Goal: Information Seeking & Learning: Learn about a topic

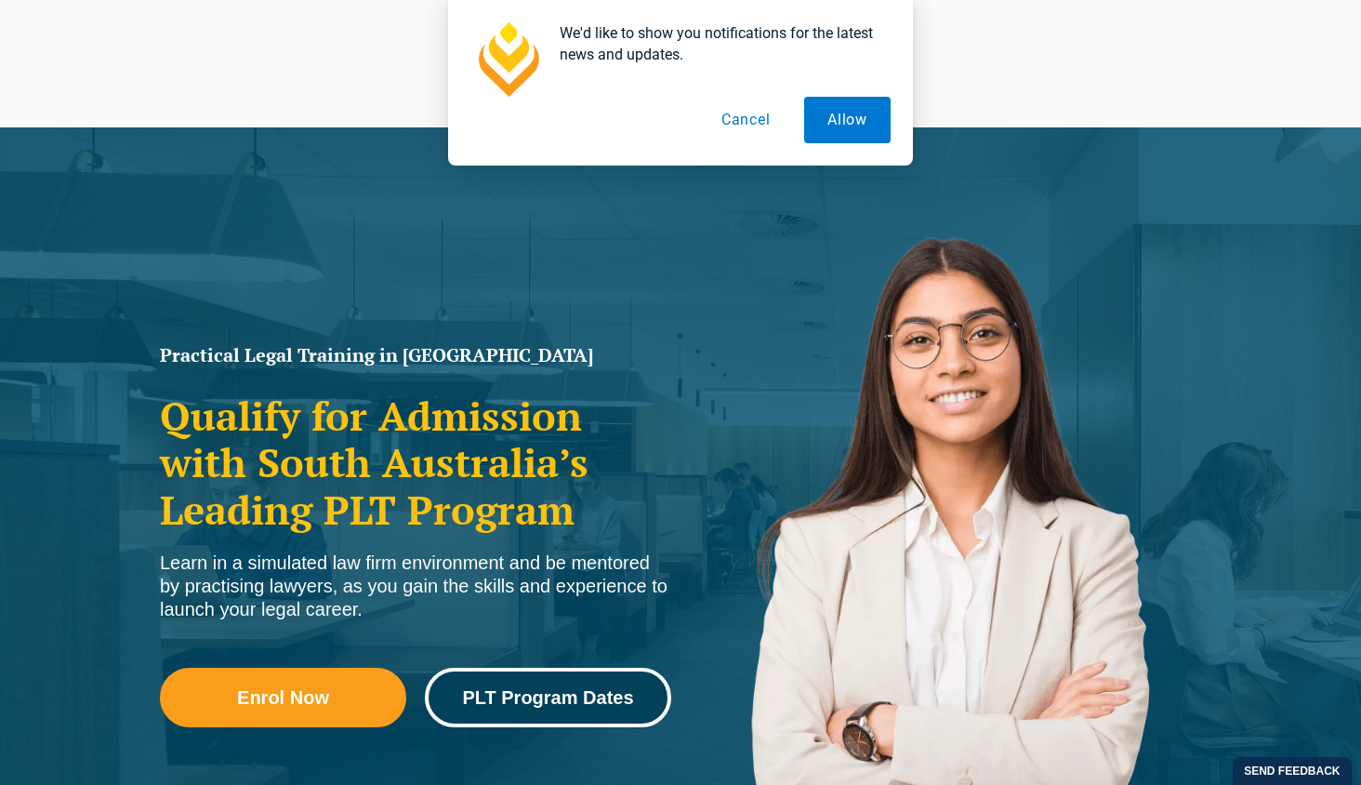
click at [519, 706] on span "PLT Program Dates" at bounding box center [547, 697] width 171 height 19
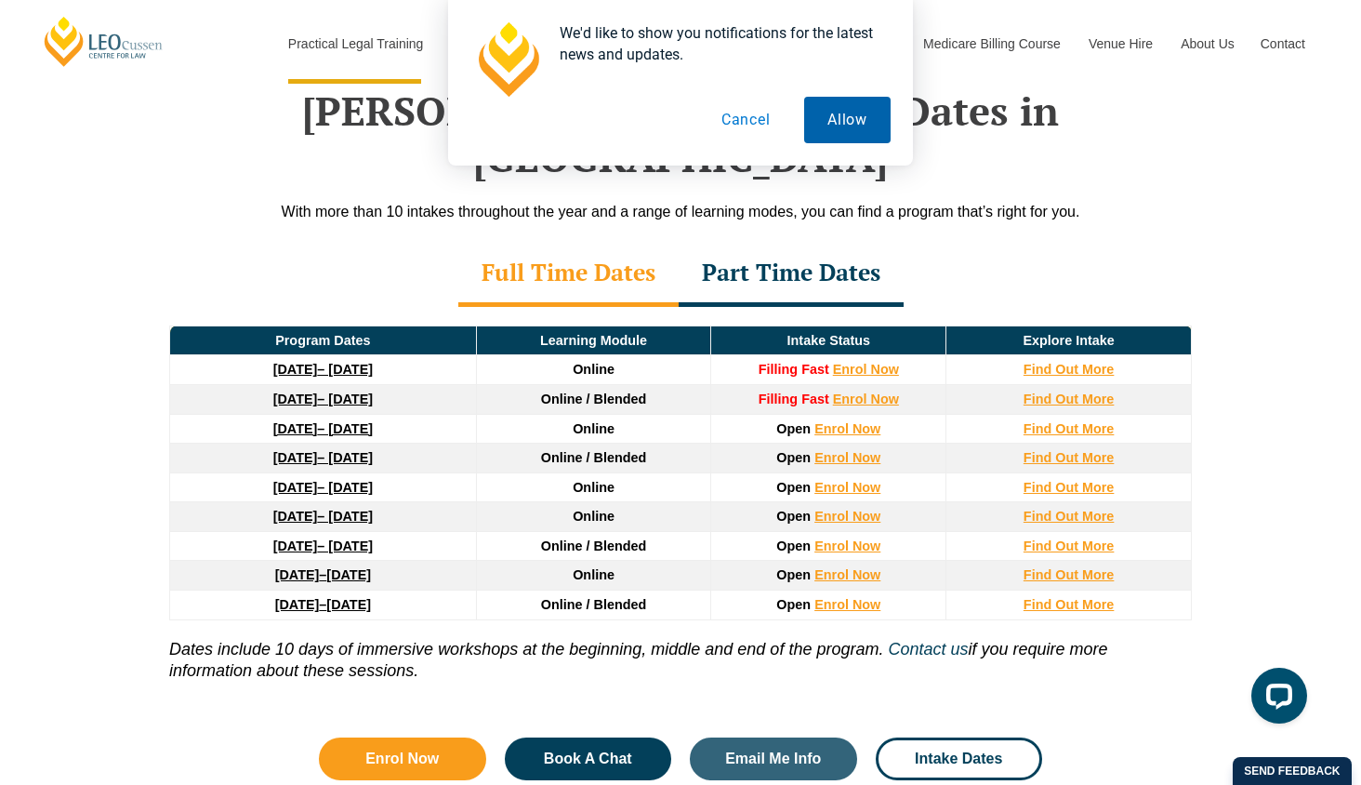
click at [855, 126] on button "Allow" at bounding box center [847, 120] width 86 height 46
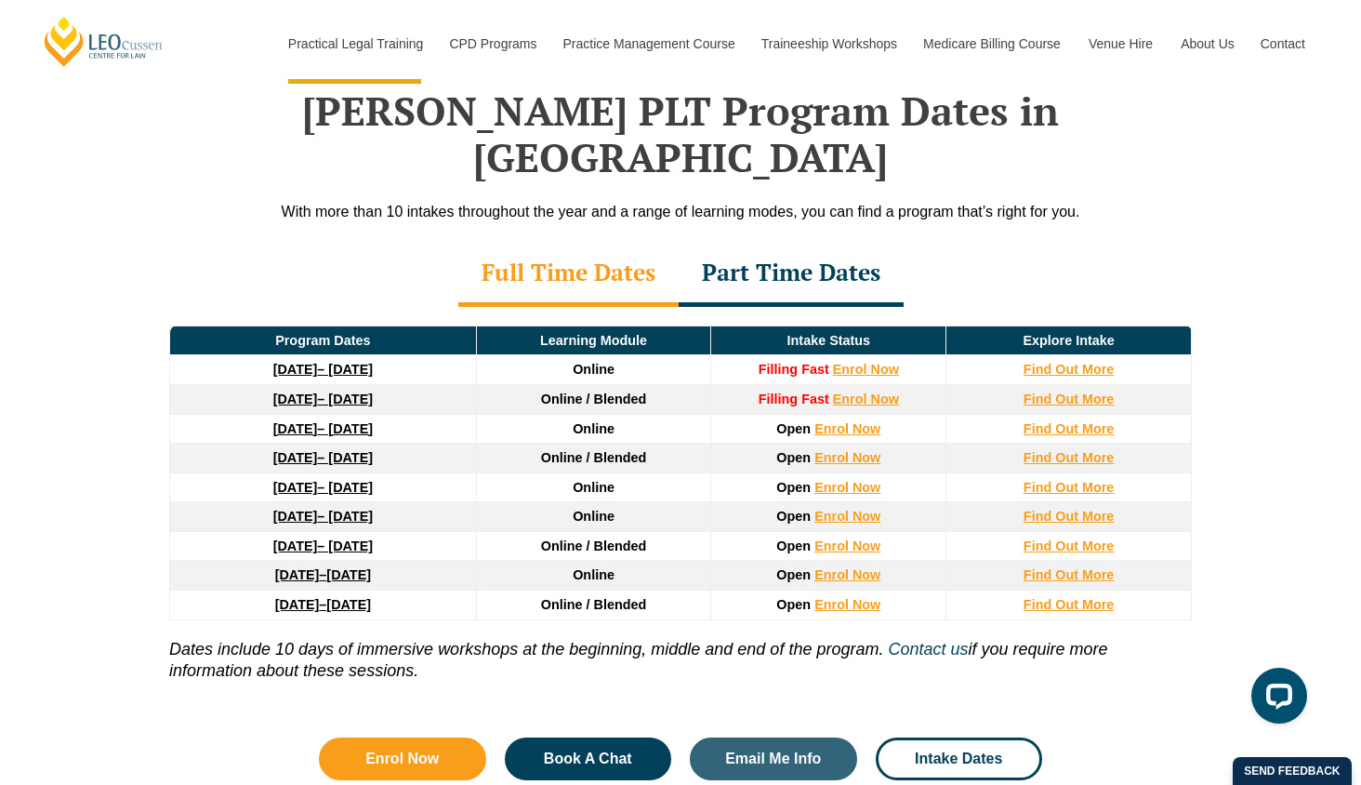
click at [814, 242] on div "Part Time Dates" at bounding box center [791, 274] width 225 height 65
